Goal: Task Accomplishment & Management: Use online tool/utility

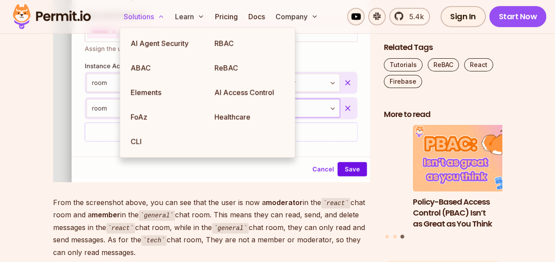
scroll to position [13083, 0]
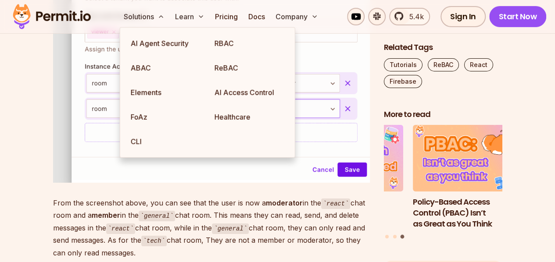
click at [120, 121] on ul "AI Agent Security RBAC ABAC ReBAC Elements AI Access Control FoAz Healthcare CLI" at bounding box center [207, 92] width 175 height 131
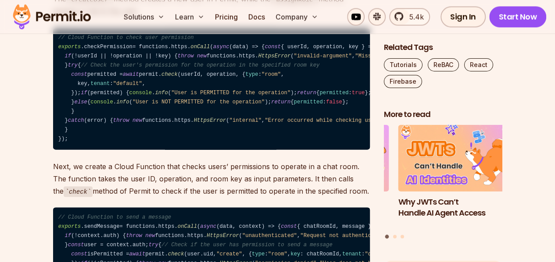
scroll to position [9060, 0]
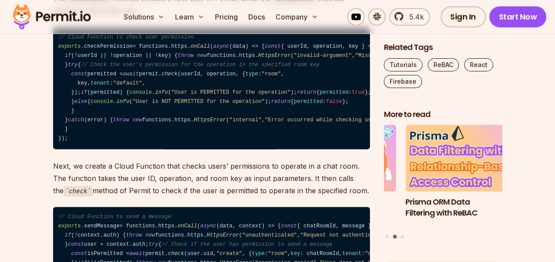
drag, startPoint x: 117, startPoint y: 53, endPoint x: 50, endPoint y: 57, distance: 67.2
copy code "npm install permitio"
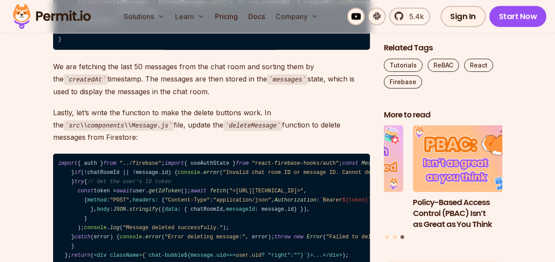
scroll to position [10904, 0]
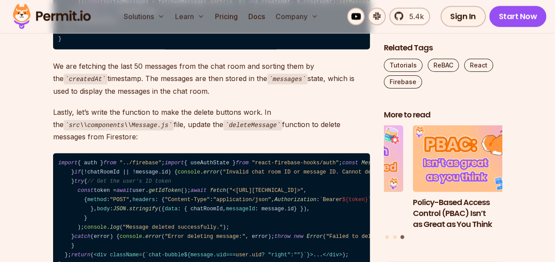
copy code "firebase emulators: start --only functions"
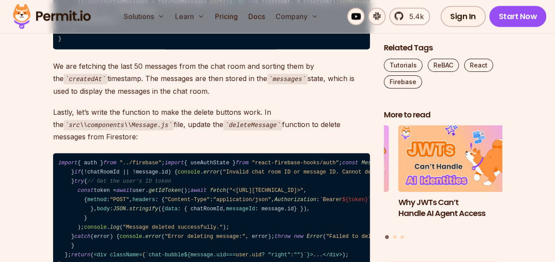
copy code "firebase emulators: start --only functions"
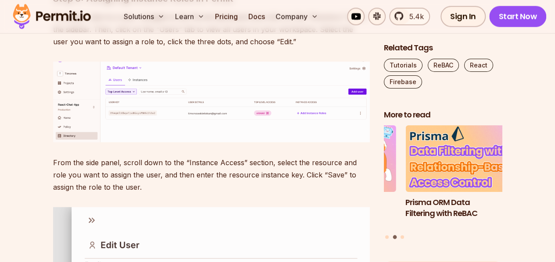
scroll to position [12638, 0]
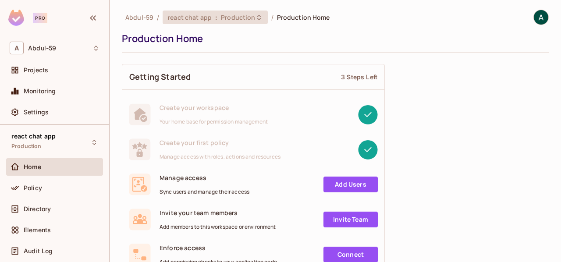
click at [227, 15] on span "Production" at bounding box center [238, 17] width 34 height 8
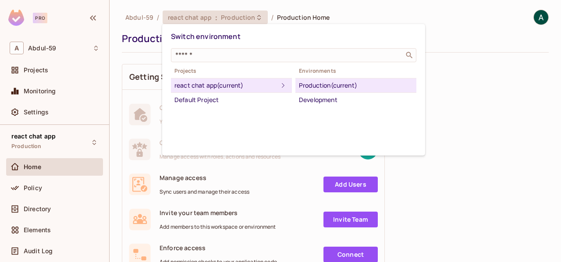
click at [256, 89] on div "react chat app (current)" at bounding box center [225, 85] width 103 height 11
click at [127, 52] on div at bounding box center [280, 131] width 561 height 262
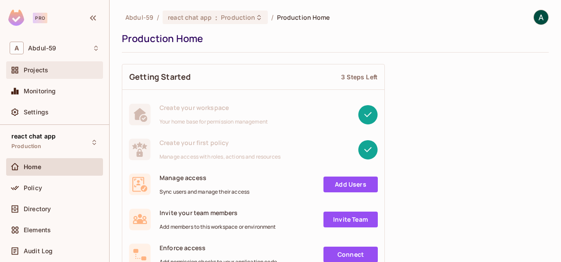
click at [33, 71] on span "Projects" at bounding box center [36, 70] width 25 height 7
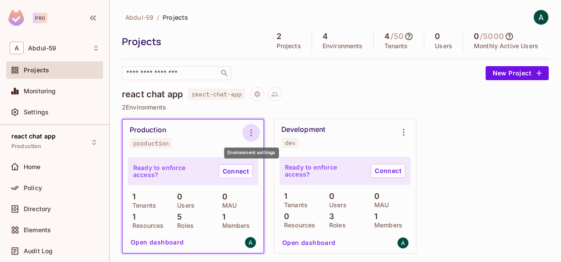
click at [254, 135] on icon "Environment settings" at bounding box center [251, 133] width 11 height 11
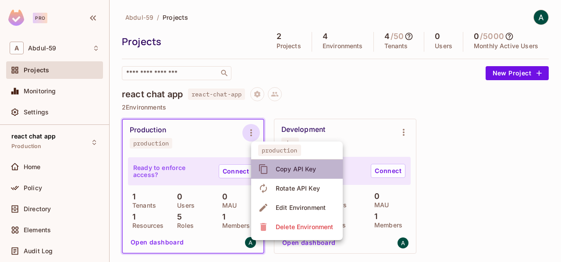
click at [285, 173] on span "Copy API Key" at bounding box center [296, 169] width 46 height 14
